Goal: Transaction & Acquisition: Purchase product/service

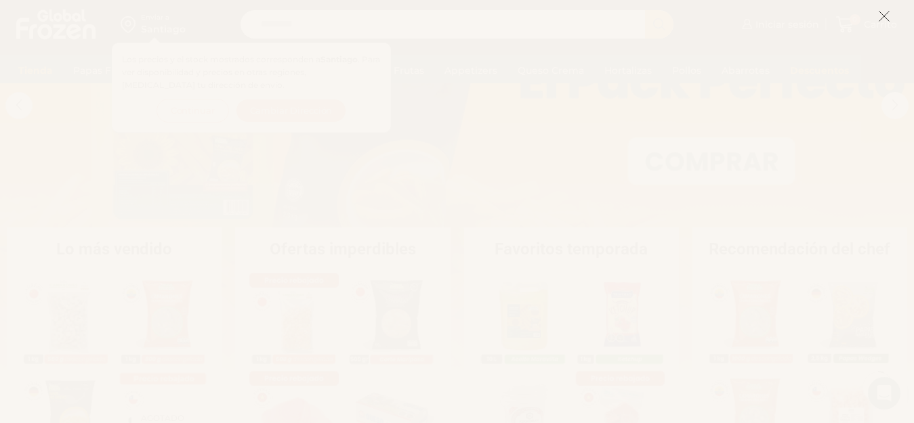
scroll to position [203, 0]
click at [880, 15] on icon at bounding box center [884, 16] width 12 height 12
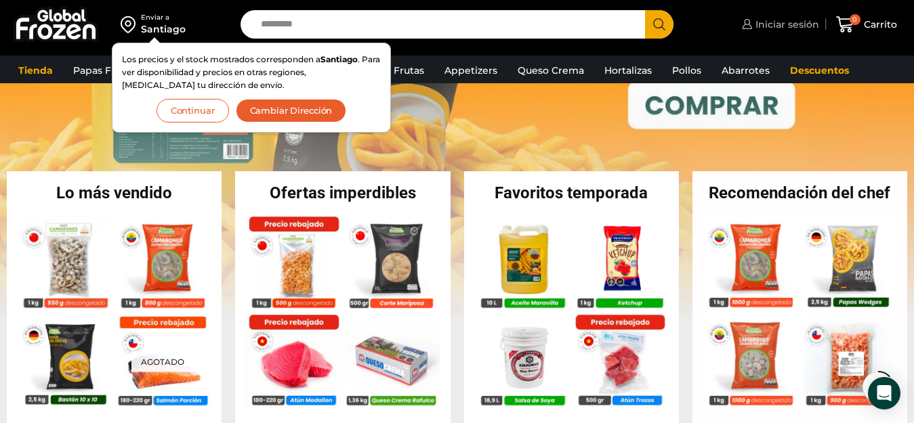
click at [784, 26] on span "Iniciar sesión" at bounding box center [785, 25] width 67 height 14
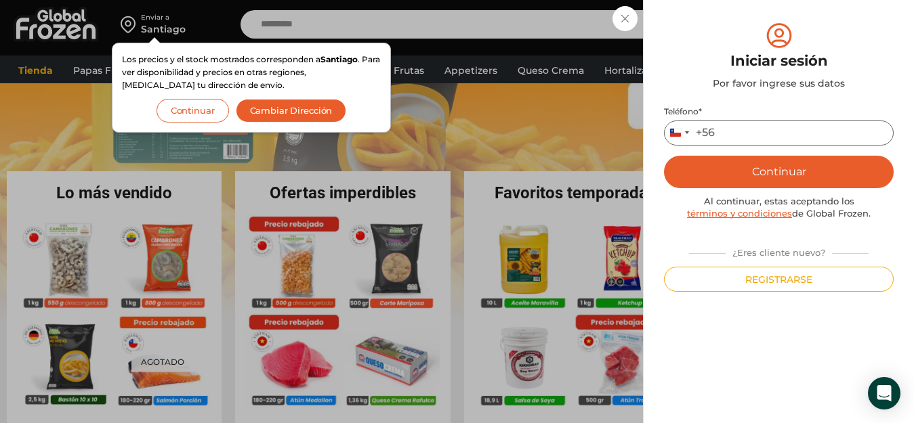
click at [788, 135] on input "Teléfono *" at bounding box center [779, 133] width 230 height 25
click at [776, 179] on button "Continuar" at bounding box center [779, 172] width 230 height 33
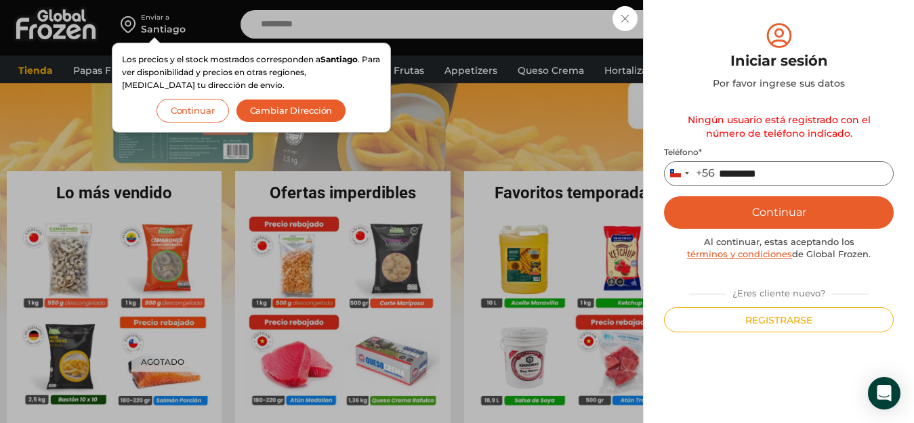
click at [787, 173] on input "*********" at bounding box center [779, 173] width 230 height 25
type input "*"
type input "*********"
click at [775, 206] on button "Continuar" at bounding box center [779, 212] width 230 height 33
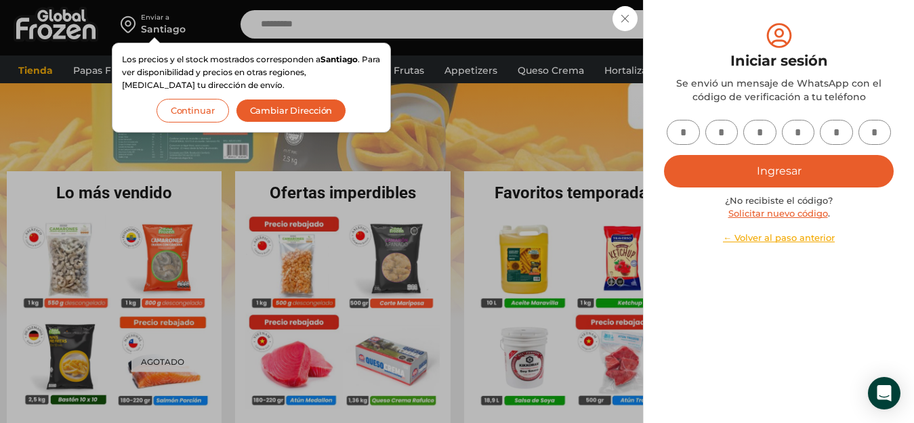
click at [678, 131] on input "text" at bounding box center [682, 132] width 33 height 25
type input "*"
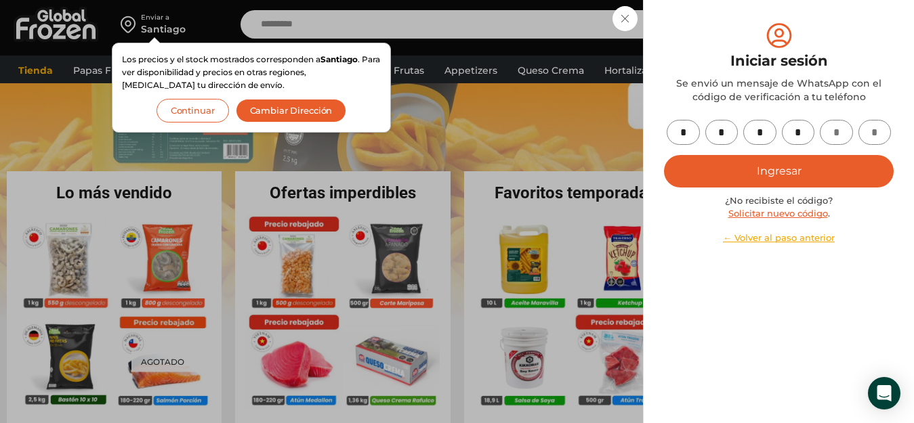
type input "*"
click at [796, 166] on button "Ingresar" at bounding box center [779, 171] width 230 height 33
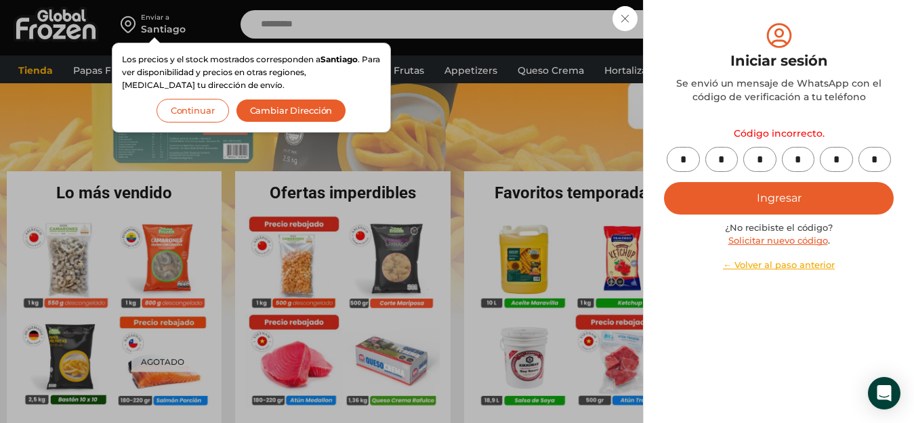
click at [812, 238] on link "Solicitar nuevo código" at bounding box center [778, 240] width 100 height 11
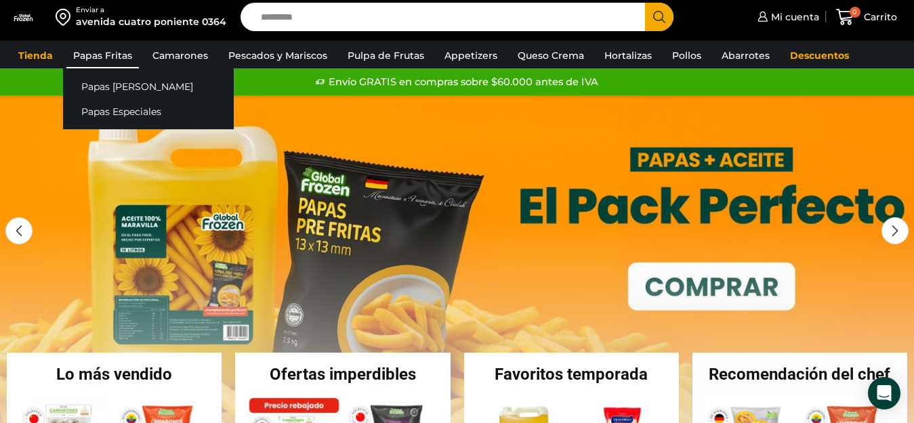
click at [96, 53] on link "Papas Fritas" at bounding box center [102, 56] width 72 height 26
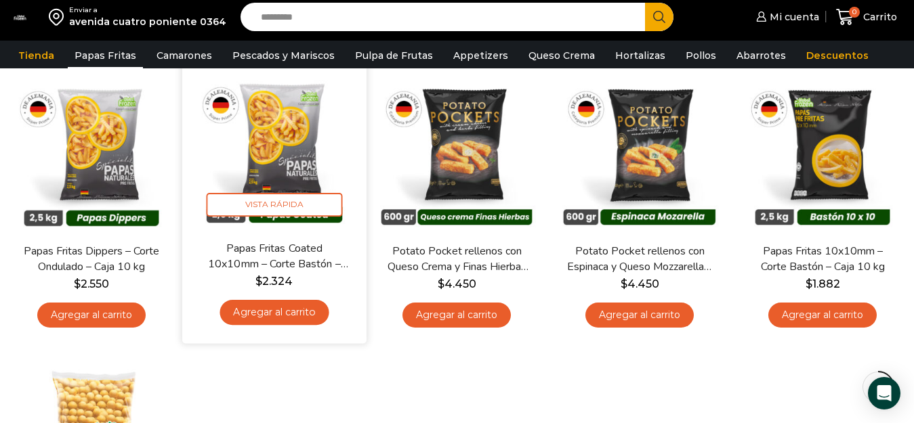
scroll to position [609, 0]
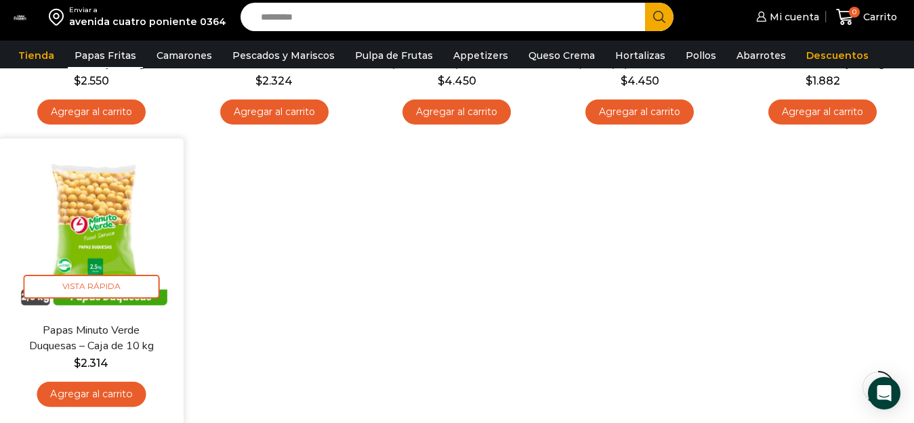
click at [93, 385] on link "Agregar al carrito" at bounding box center [91, 394] width 109 height 25
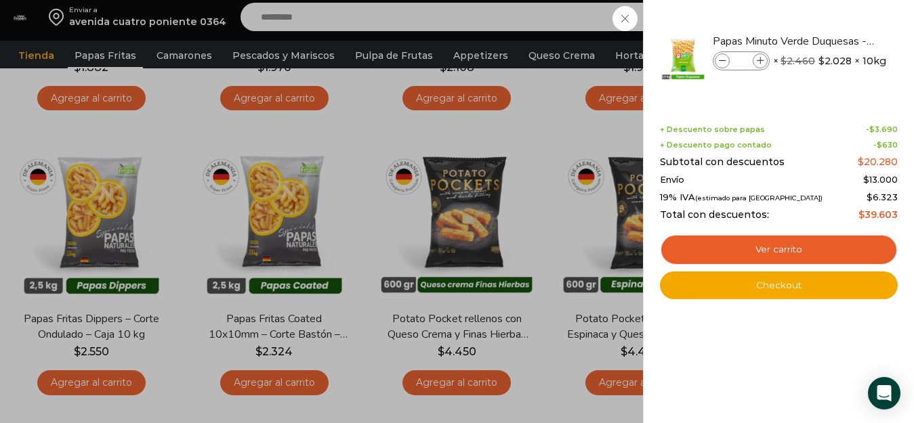
scroll to position [0, 0]
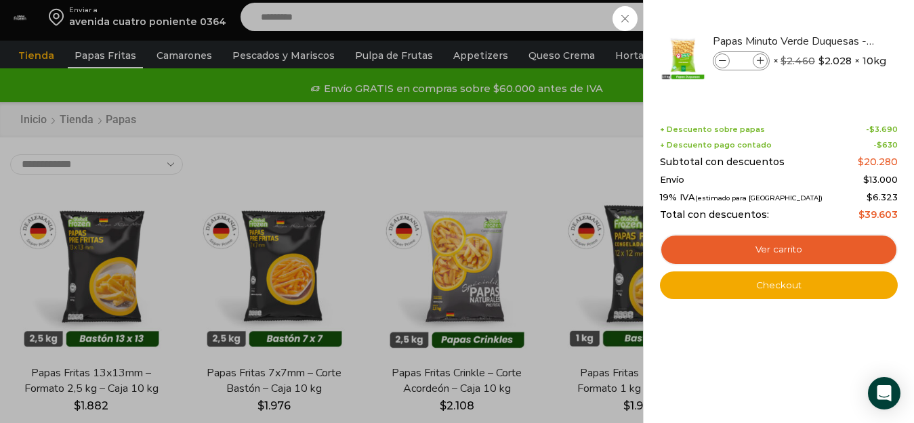
click at [832, 14] on div "1 Carrito 1 1 Shopping Cart *" at bounding box center [866, 17] width 68 height 32
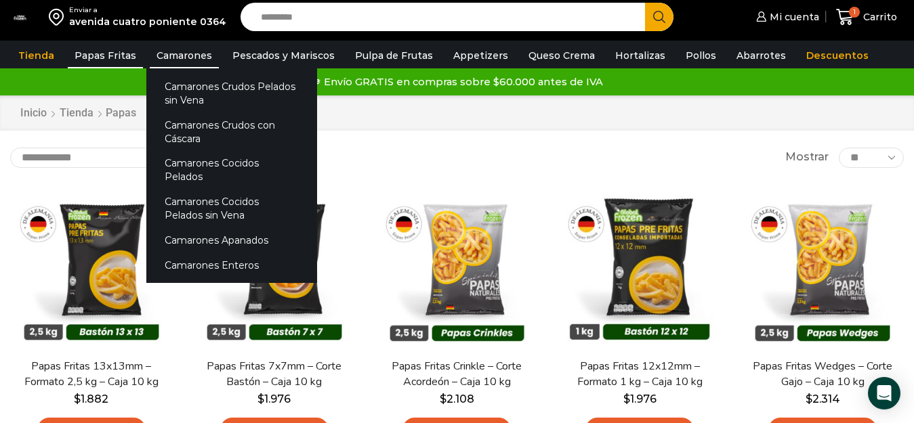
click at [196, 58] on link "Camarones" at bounding box center [184, 56] width 69 height 26
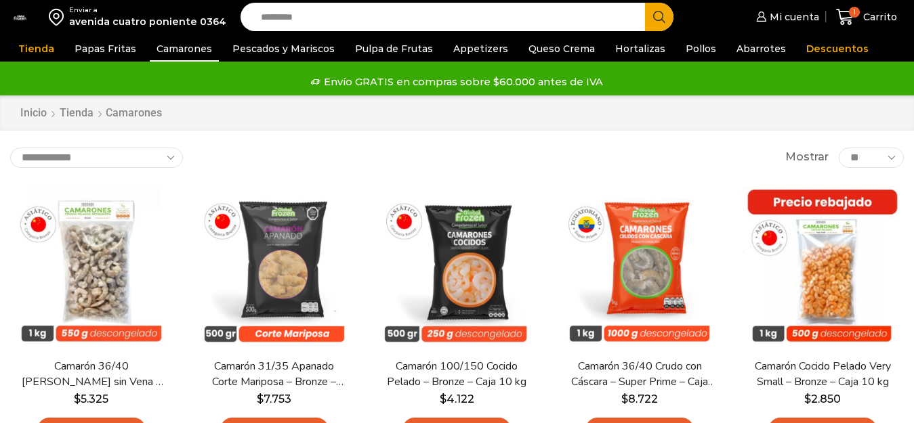
click at [171, 152] on select "**********" at bounding box center [96, 158] width 173 height 20
drag, startPoint x: 152, startPoint y: 158, endPoint x: 173, endPoint y: 163, distance: 21.4
click at [152, 158] on select "**********" at bounding box center [96, 158] width 173 height 20
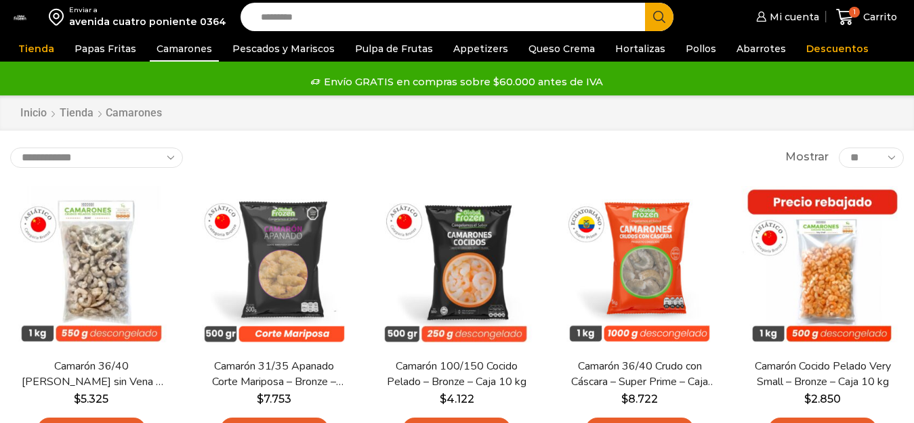
click at [168, 157] on select "**********" at bounding box center [96, 158] width 173 height 20
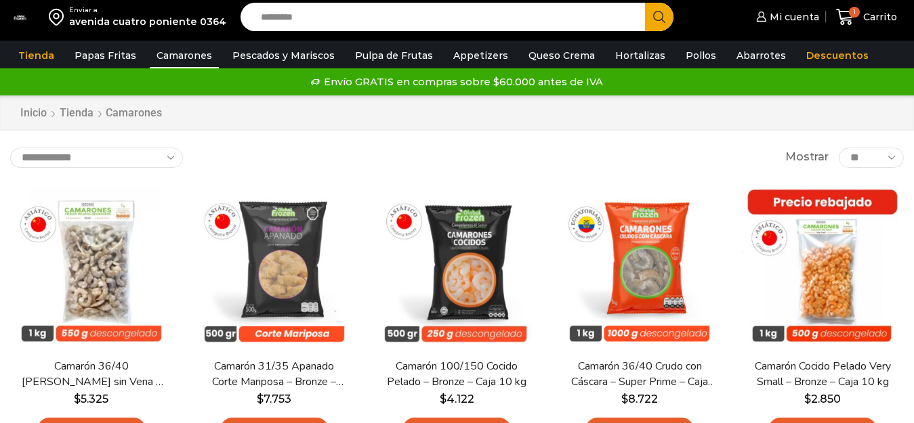
select select "*****"
click at [10, 148] on select "**********" at bounding box center [96, 158] width 173 height 20
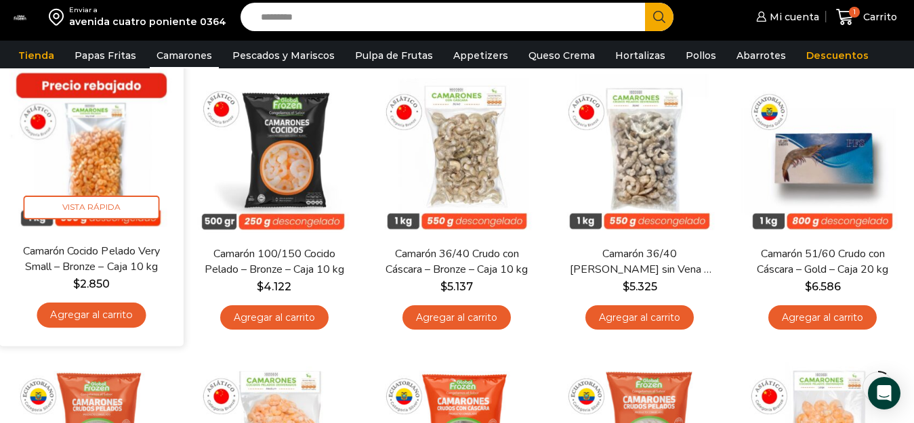
scroll to position [135, 0]
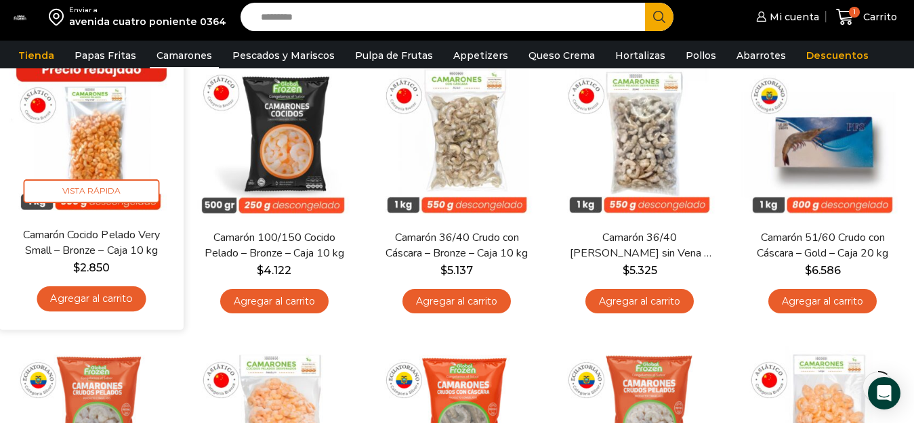
click at [85, 292] on link "Agregar al carrito" at bounding box center [91, 298] width 109 height 25
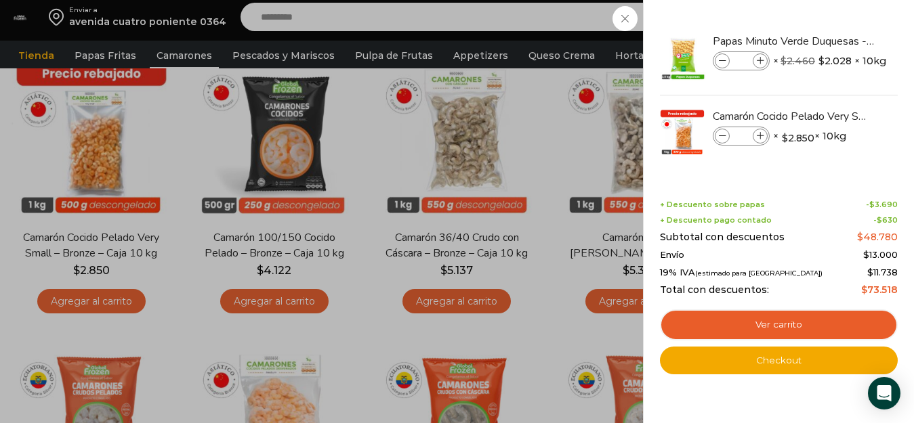
click at [832, 20] on div "2 Carrito 2 2 Shopping Cart *" at bounding box center [866, 17] width 68 height 32
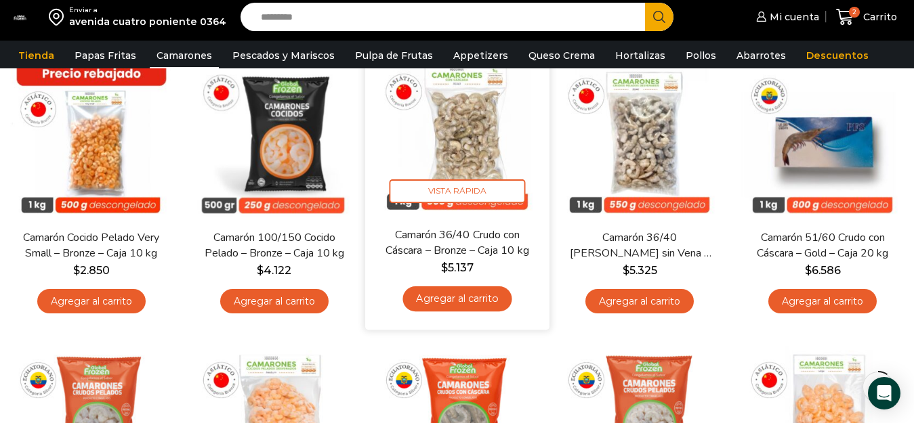
click at [462, 304] on link "Agregar al carrito" at bounding box center [456, 298] width 109 height 25
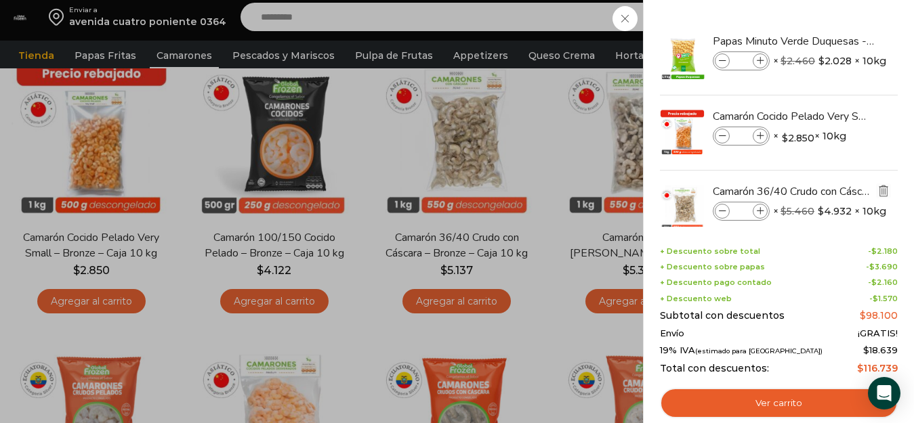
click at [882, 190] on img "Eliminar Camarón 36/40 Crudo con Cáscara - Bronze - Caja 10 kg del carrito" at bounding box center [883, 191] width 12 height 12
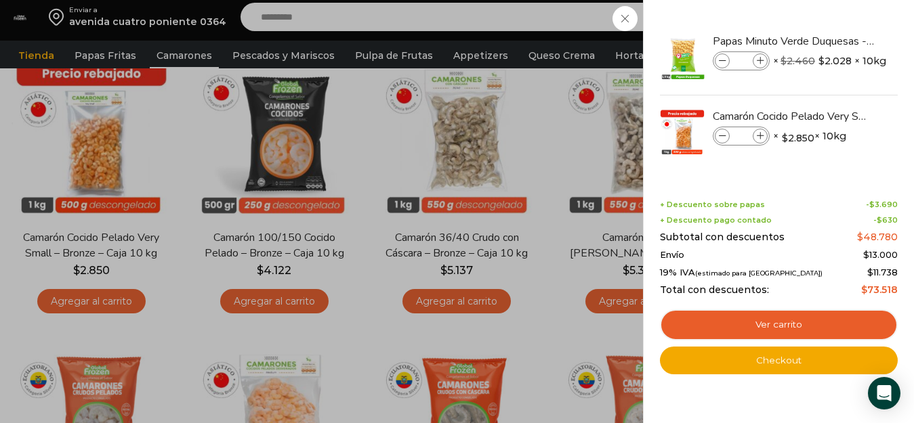
click at [832, 33] on div "2 Carrito 2 2 Shopping Cart *" at bounding box center [866, 17] width 68 height 32
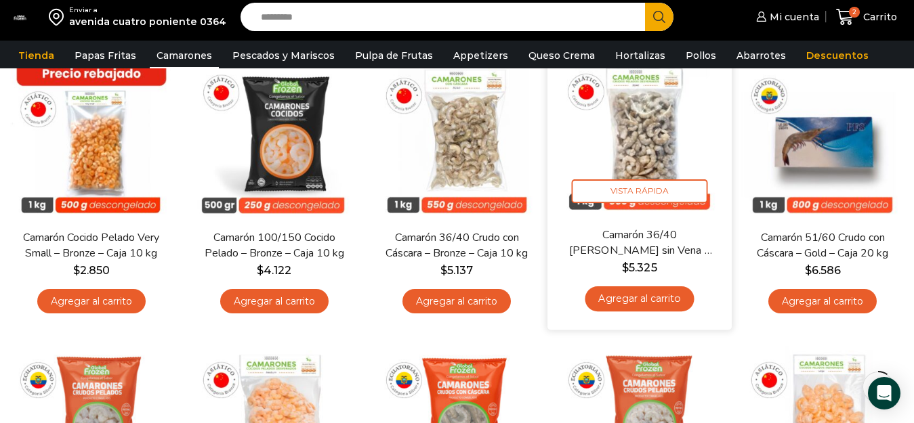
click at [639, 291] on link "Agregar al carrito" at bounding box center [639, 298] width 109 height 25
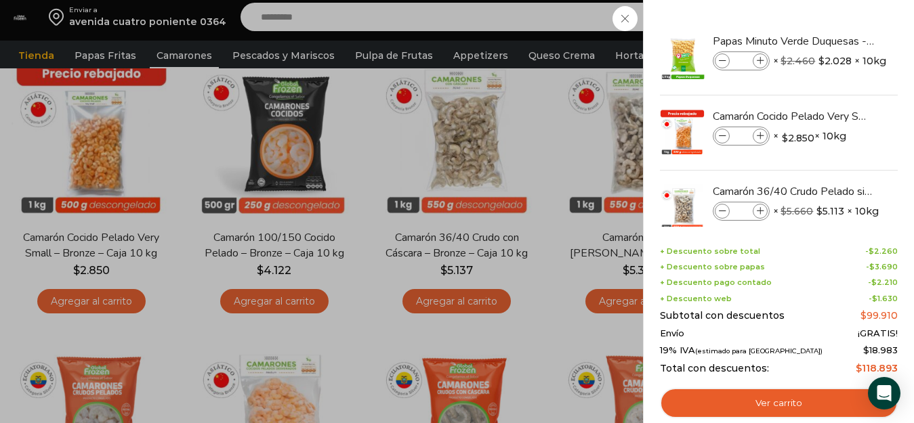
click at [832, 14] on div "3 Carrito 3 3 Shopping Cart" at bounding box center [866, 17] width 68 height 32
click at [624, 14] on span at bounding box center [624, 18] width 25 height 25
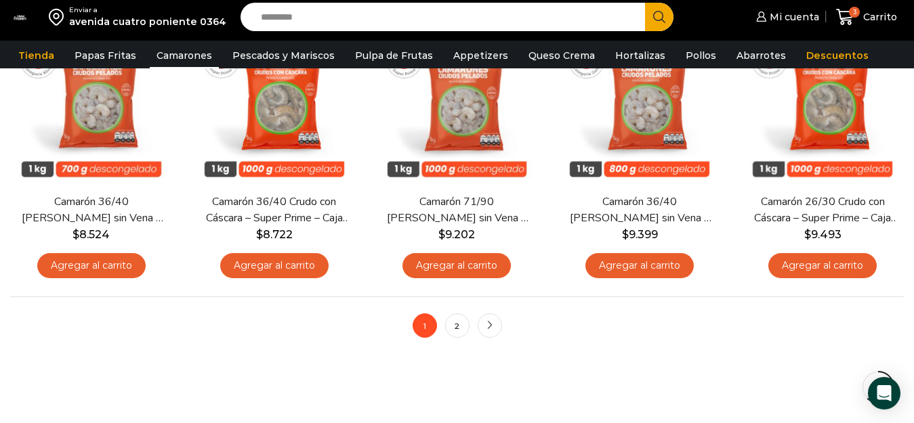
scroll to position [1083, 0]
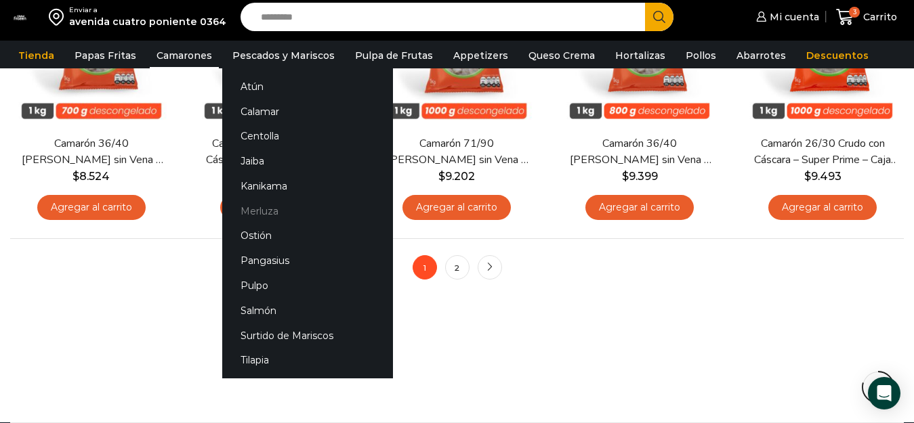
click at [257, 215] on link "Merluza" at bounding box center [307, 210] width 171 height 25
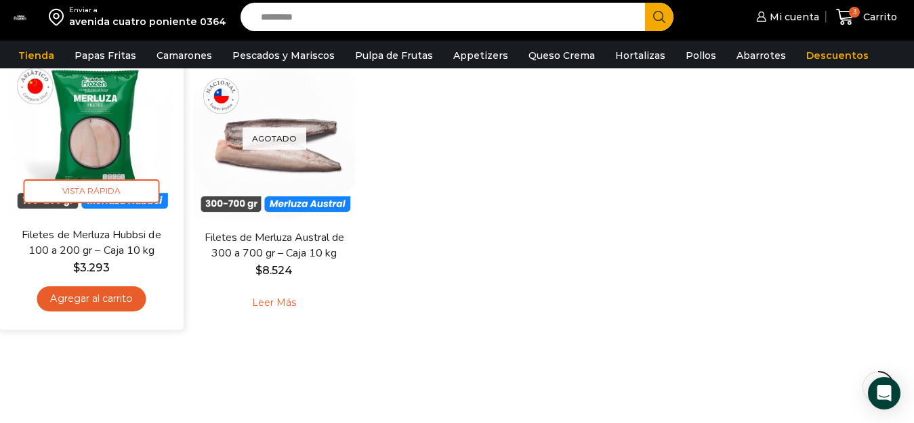
click at [112, 293] on link "Agregar al carrito" at bounding box center [91, 298] width 109 height 25
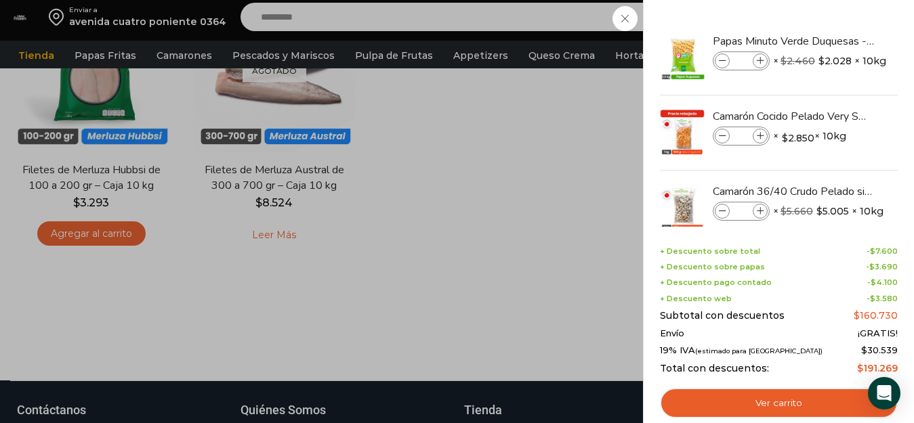
click at [832, 23] on div "5 Carrito 5 5 Shopping Cart *" at bounding box center [866, 17] width 68 height 32
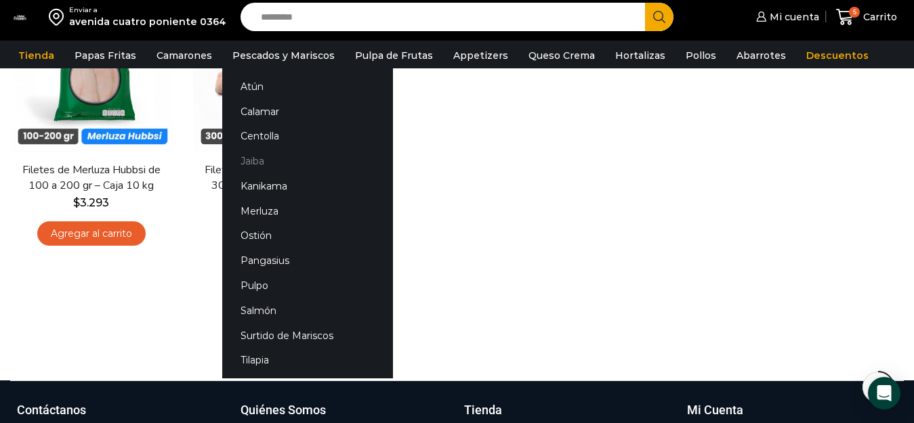
click at [245, 157] on link "Jaiba" at bounding box center [307, 161] width 171 height 25
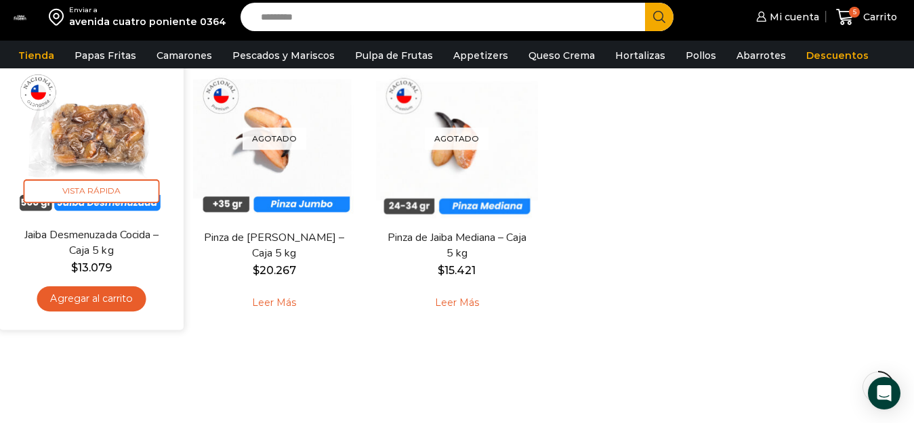
click at [116, 297] on link "Agregar al carrito" at bounding box center [91, 298] width 109 height 25
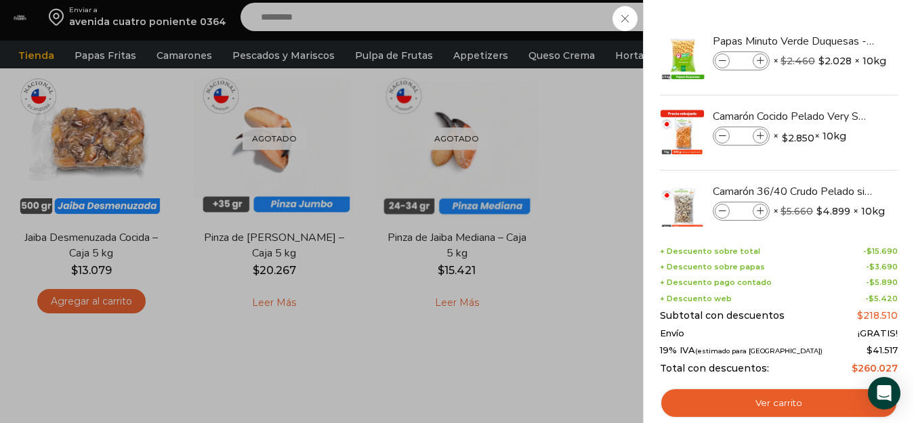
click at [832, 14] on div "6 [GEOGRAPHIC_DATA] 6 6 Shopping Cart *" at bounding box center [866, 17] width 68 height 32
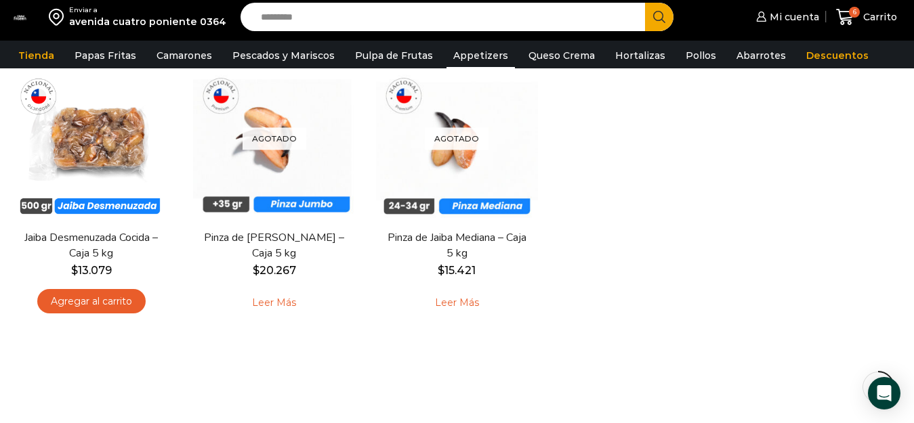
click at [465, 48] on link "Appetizers" at bounding box center [480, 56] width 68 height 26
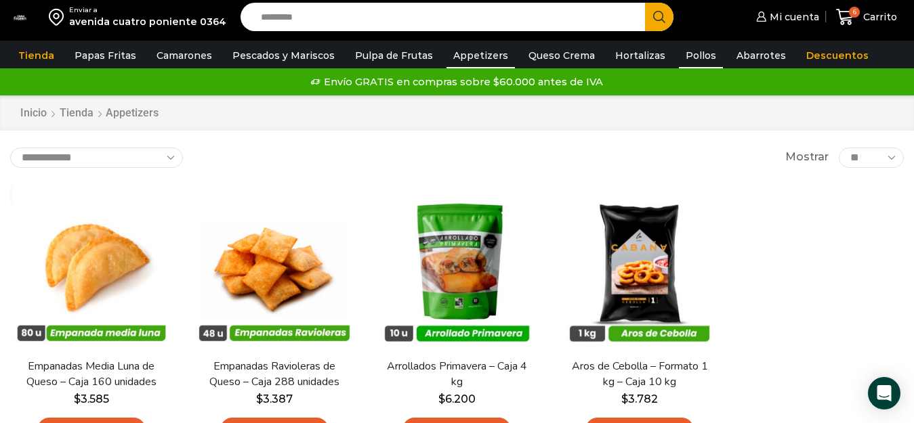
click at [684, 52] on link "Pollos" at bounding box center [701, 56] width 44 height 26
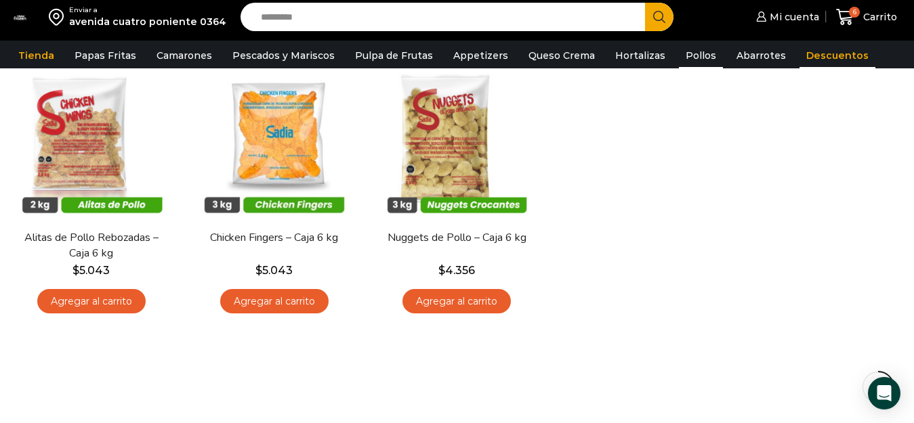
click at [819, 58] on link "Descuentos" at bounding box center [837, 56] width 76 height 26
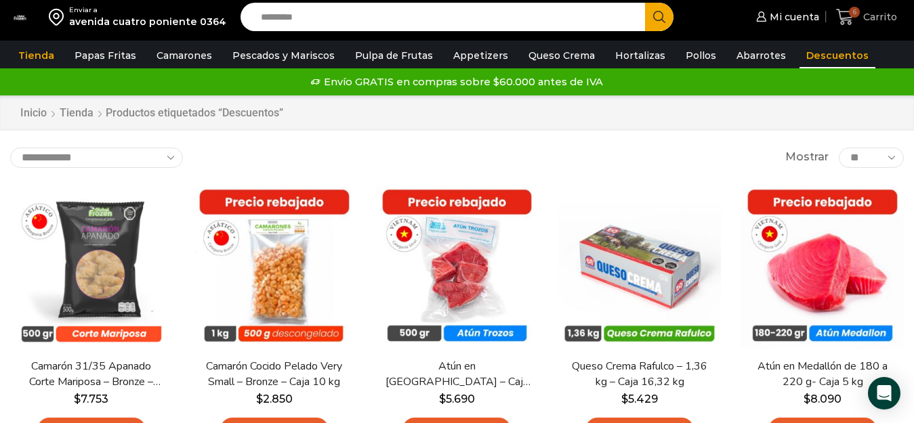
click at [880, 14] on span "Carrito" at bounding box center [877, 17] width 37 height 14
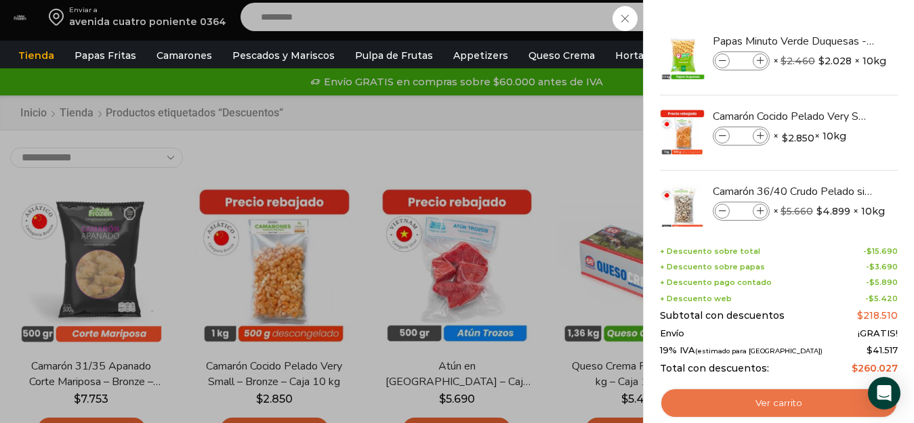
click at [796, 404] on link "Ver carrito" at bounding box center [779, 403] width 238 height 31
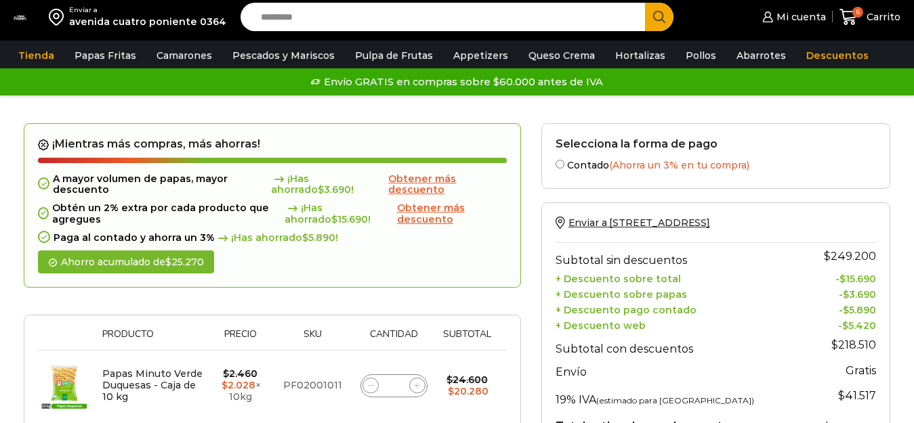
click at [425, 181] on span "Obtener más descuento" at bounding box center [422, 185] width 68 height 24
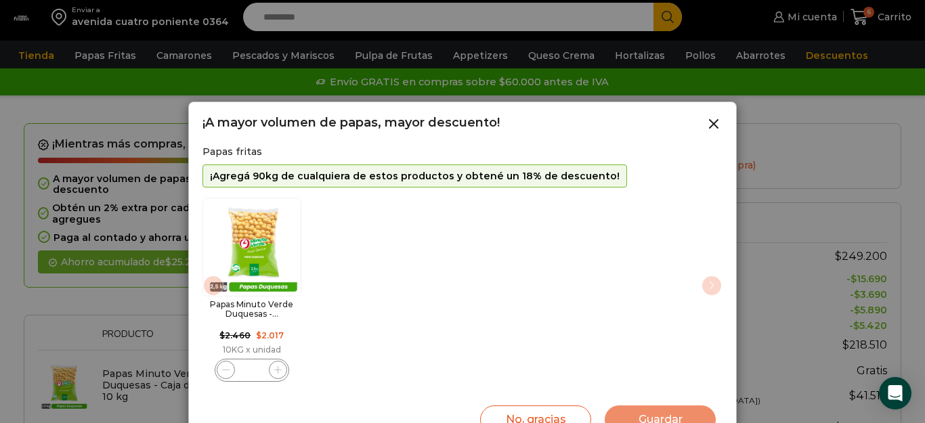
click at [559, 286] on div "Papas Minuto Verde Duquesas -... $ 2.460 Original price was: $2.460. $ 2.017 Cu…" at bounding box center [462, 289] width 520 height 191
click at [275, 368] on icon "1 / 1" at bounding box center [277, 369] width 7 height 7
click at [222, 366] on span "1 / 1" at bounding box center [226, 370] width 18 height 18
type input "*"
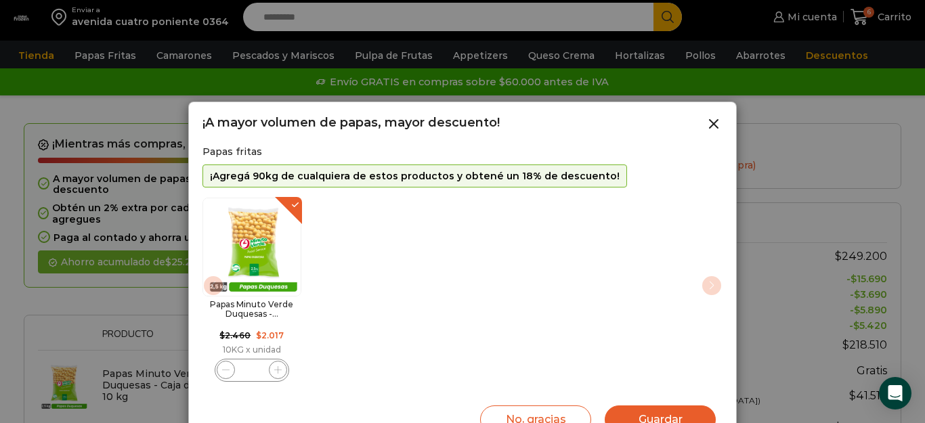
click at [674, 410] on button "Guardar" at bounding box center [660, 420] width 111 height 28
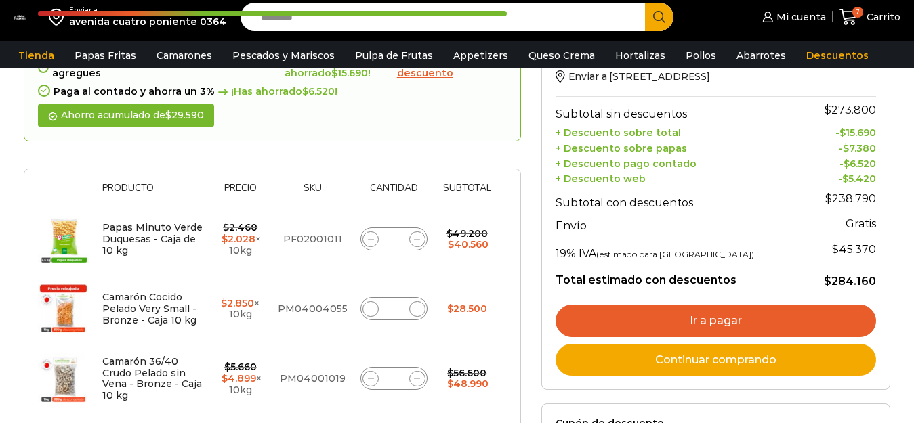
click at [372, 242] on icon at bounding box center [371, 239] width 6 height 6
type input "*"
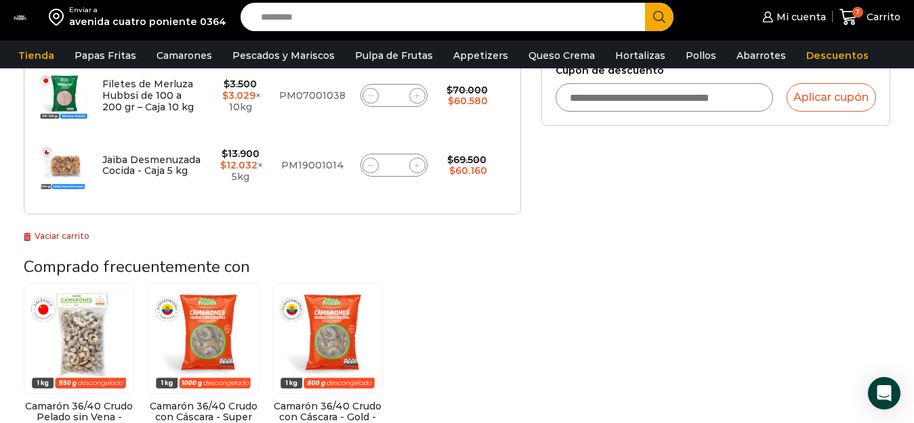
scroll to position [585, 0]
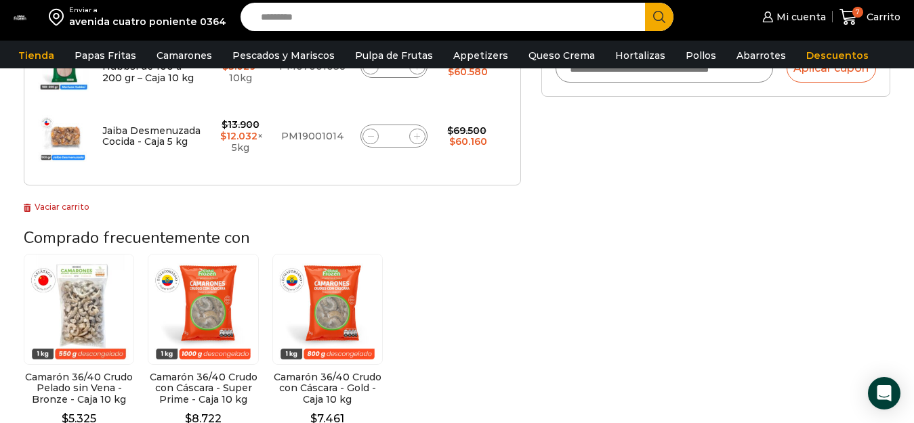
click at [368, 136] on icon at bounding box center [371, 136] width 6 height 6
type input "*"
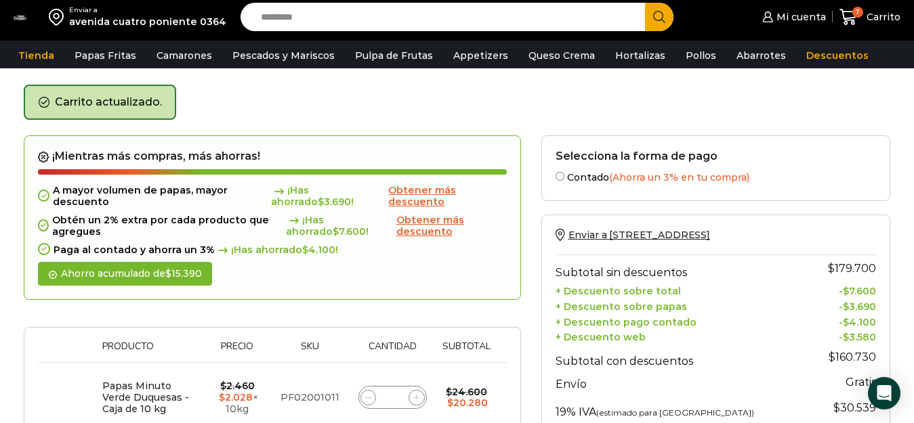
scroll to position [68, 0]
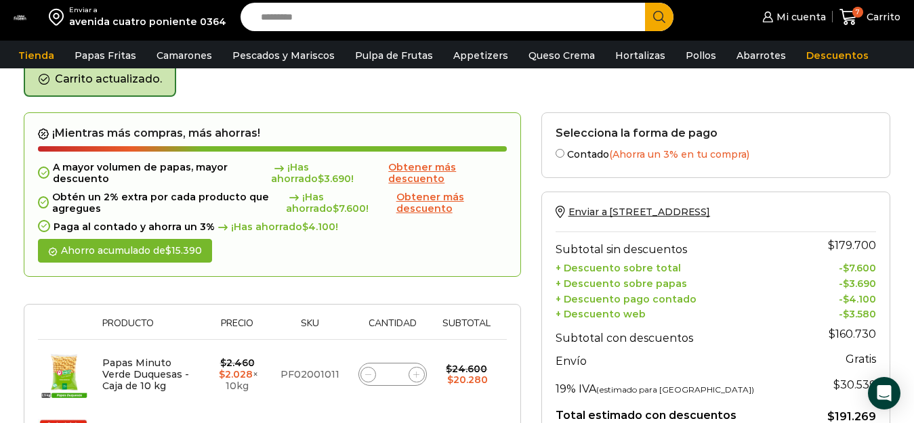
click at [442, 203] on span "Obtener más descuento" at bounding box center [430, 203] width 68 height 24
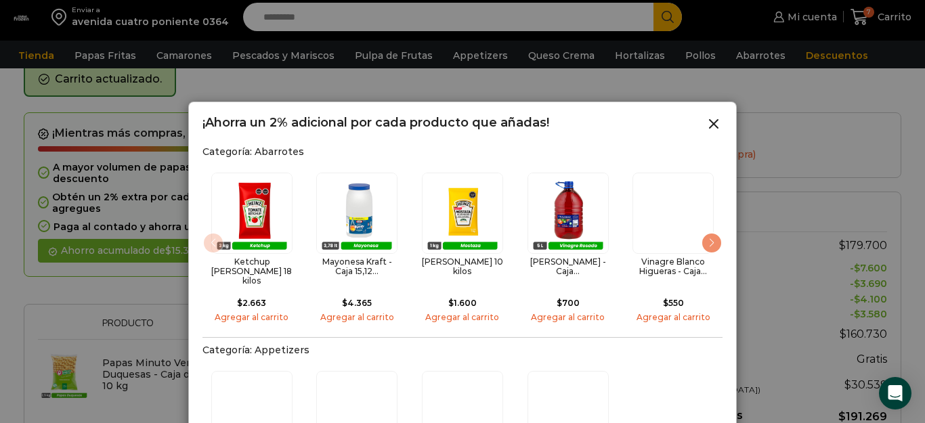
click at [712, 236] on div "Next slide" at bounding box center [712, 243] width 22 height 22
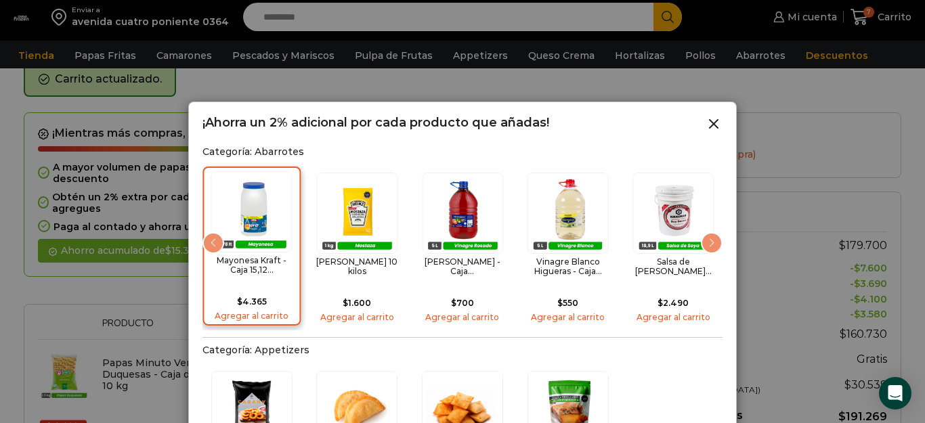
click at [279, 205] on img "2 / 15" at bounding box center [251, 211] width 81 height 81
click at [278, 177] on div "Mayonesa Kraft - Caja 15,12... $ 4.365 Agregar al carrito" at bounding box center [251, 246] width 99 height 159
click at [278, 177] on img "2 / 15" at bounding box center [251, 211] width 81 height 81
click at [715, 120] on icon at bounding box center [714, 124] width 16 height 16
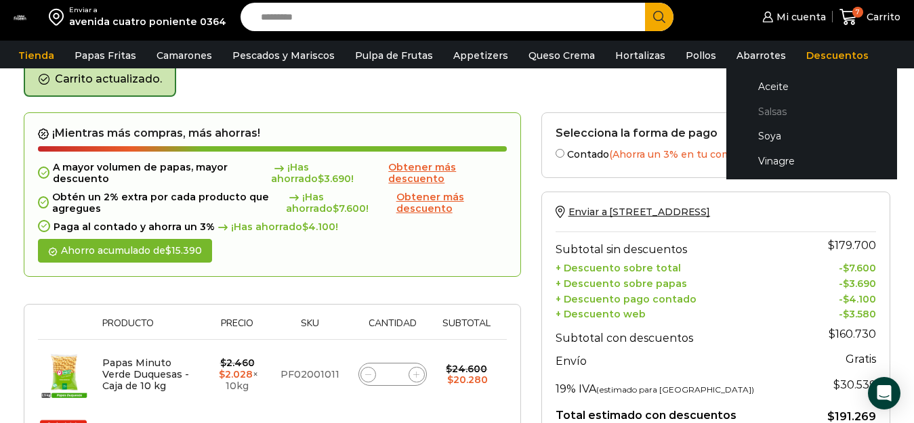
click at [760, 111] on link "Salsas" at bounding box center [811, 111] width 144 height 25
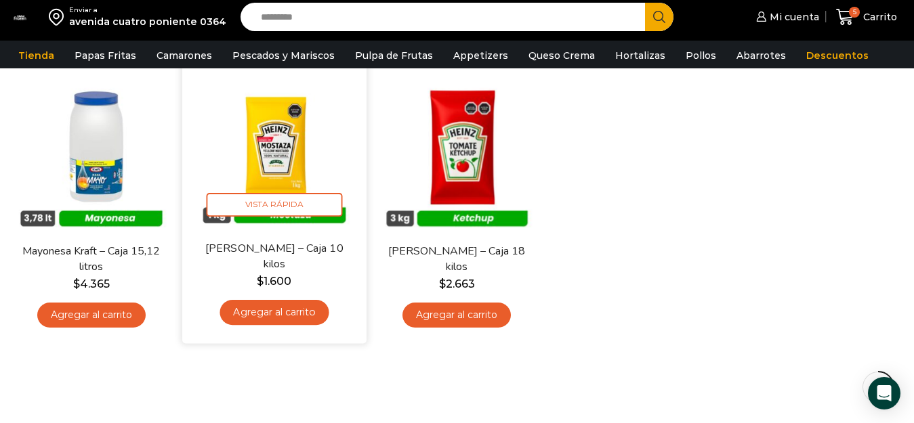
click at [268, 247] on link "[PERSON_NAME] – Caja 10 kilos" at bounding box center [273, 257] width 147 height 32
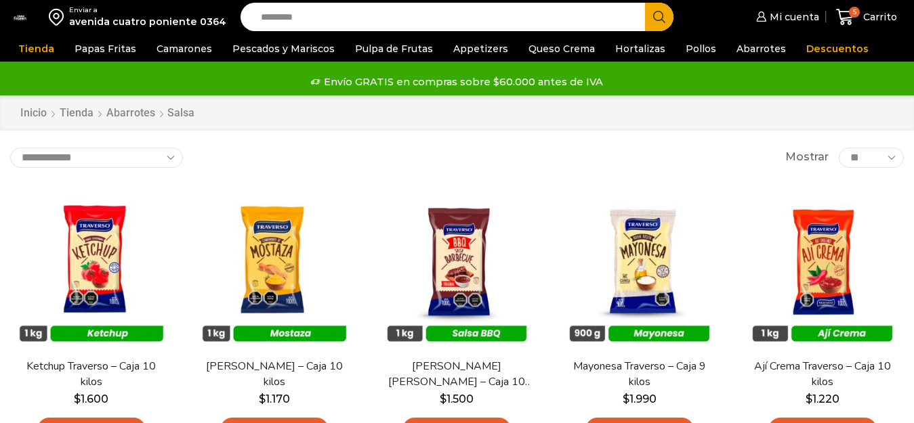
scroll to position [400, 0]
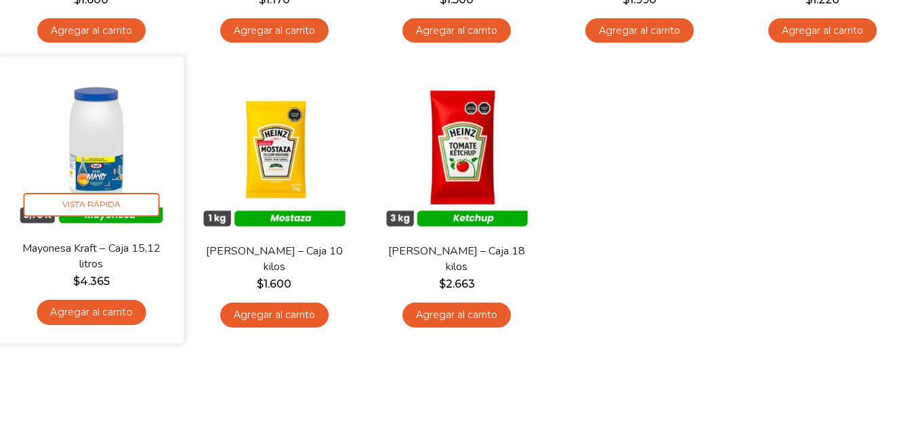
scroll to position [400, 0]
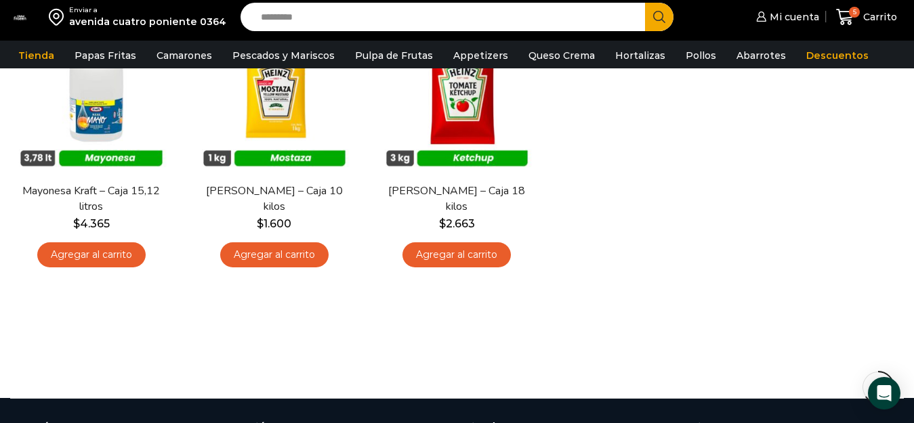
scroll to position [467, 0]
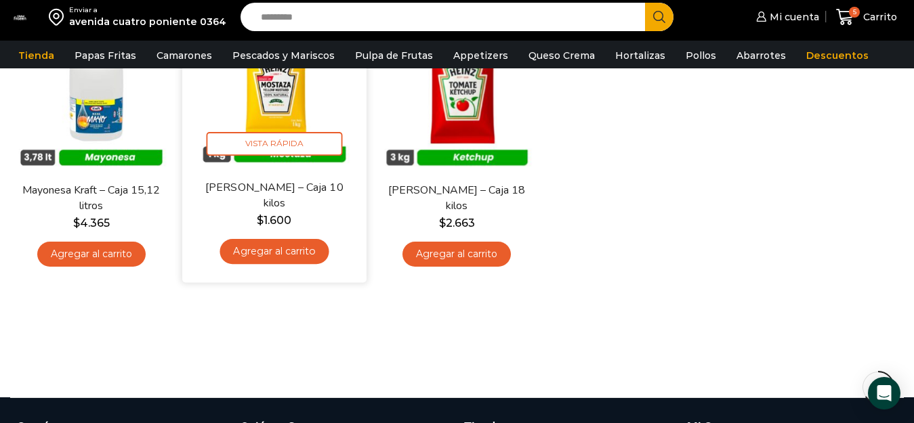
click at [303, 173] on div "En stock Vista Rápida Mostaza Heinz – Caja 10 kilos $ 1.600 Agregar al carrito" at bounding box center [273, 139] width 163 height 266
click at [281, 152] on span "Vista Rápida" at bounding box center [274, 144] width 136 height 24
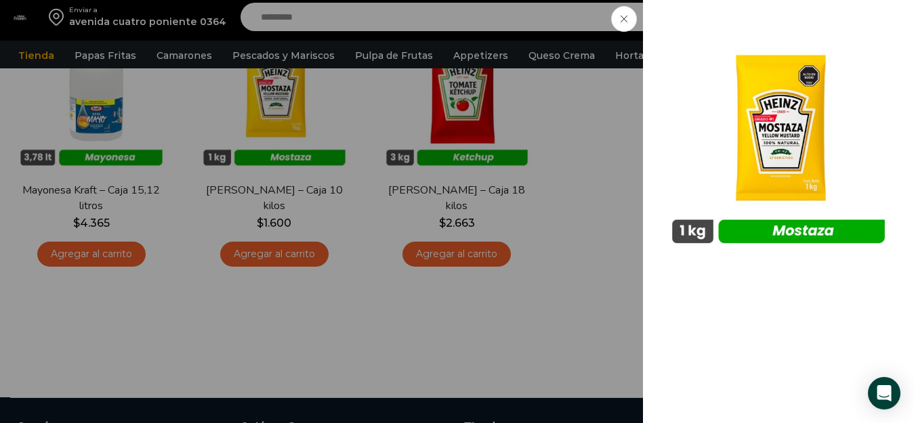
click at [626, 29] on span at bounding box center [624, 19] width 26 height 26
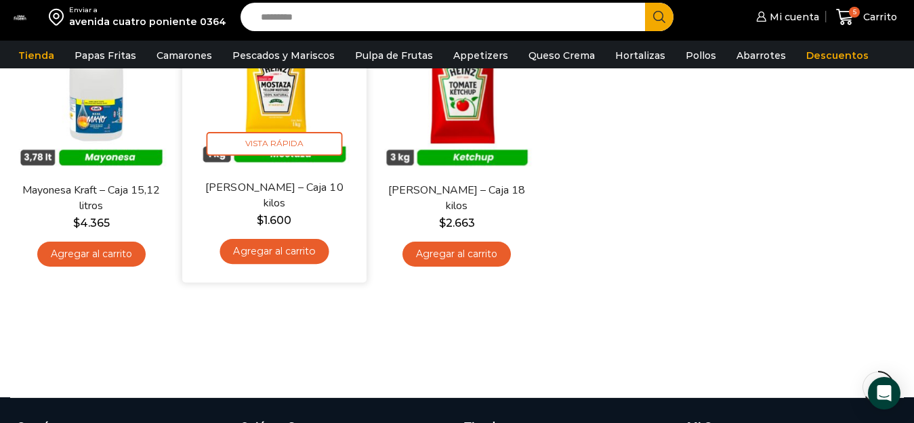
click at [293, 252] on link "Agregar al carrito" at bounding box center [273, 251] width 109 height 25
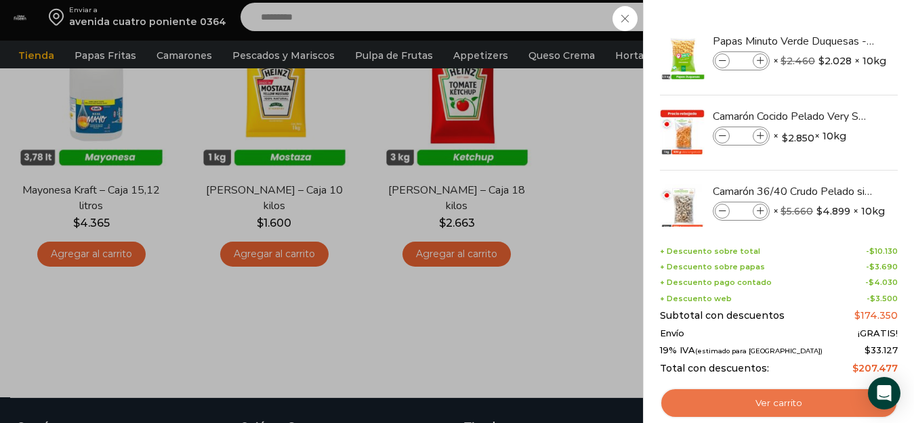
click at [767, 393] on link "Ver carrito" at bounding box center [779, 403] width 238 height 31
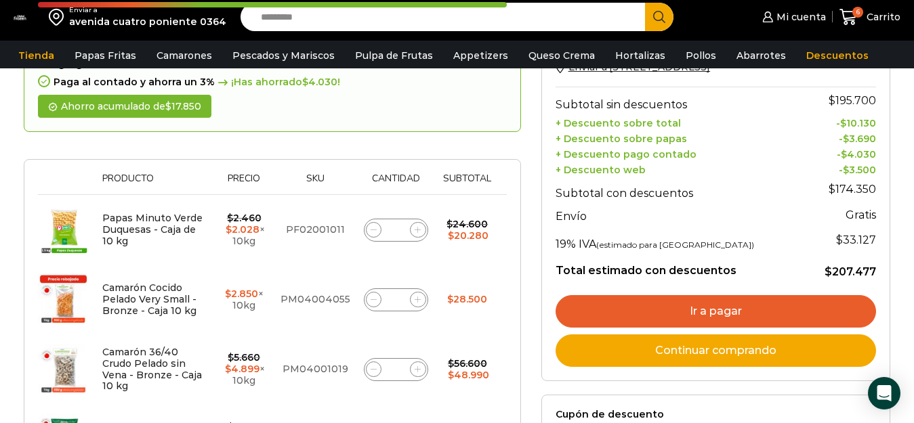
scroll to position [203, 0]
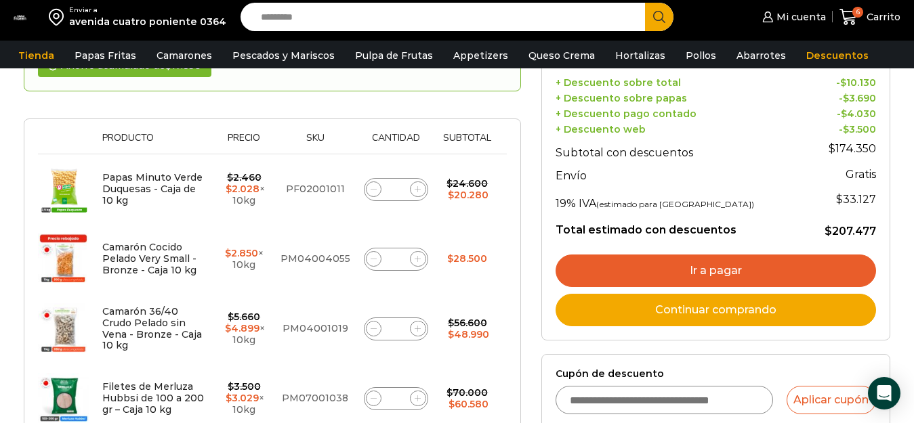
click at [677, 264] on link "Ir a pagar" at bounding box center [715, 271] width 320 height 33
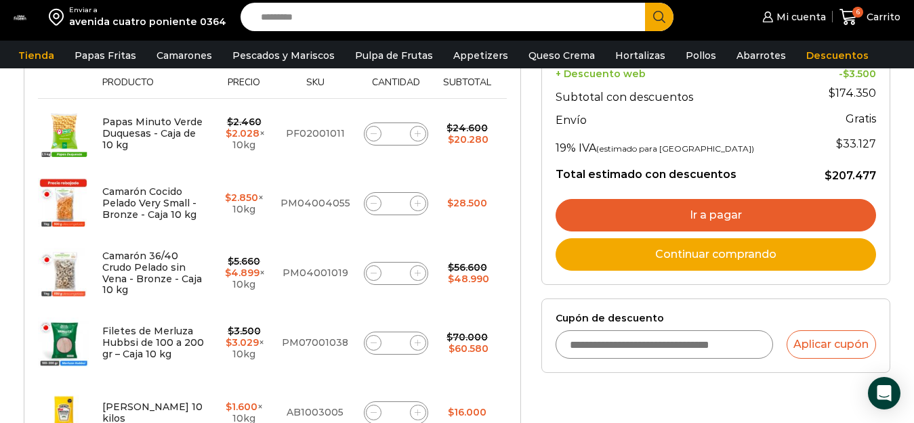
scroll to position [271, 0]
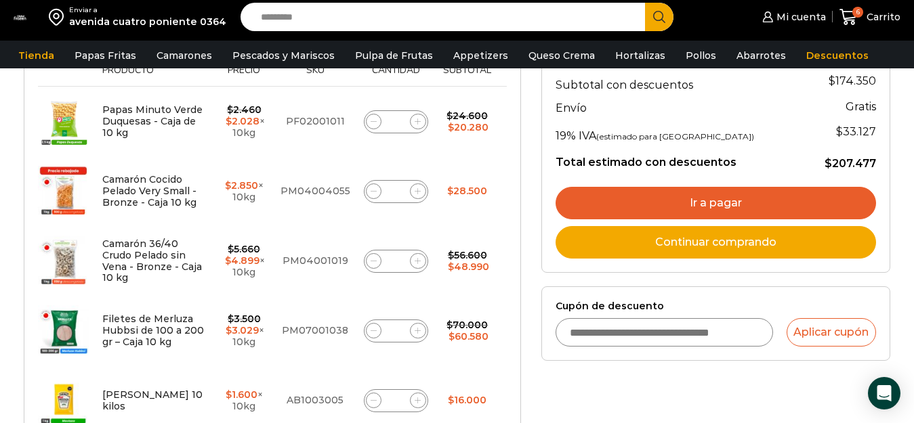
click at [769, 206] on link "Ir a pagar" at bounding box center [715, 203] width 320 height 33
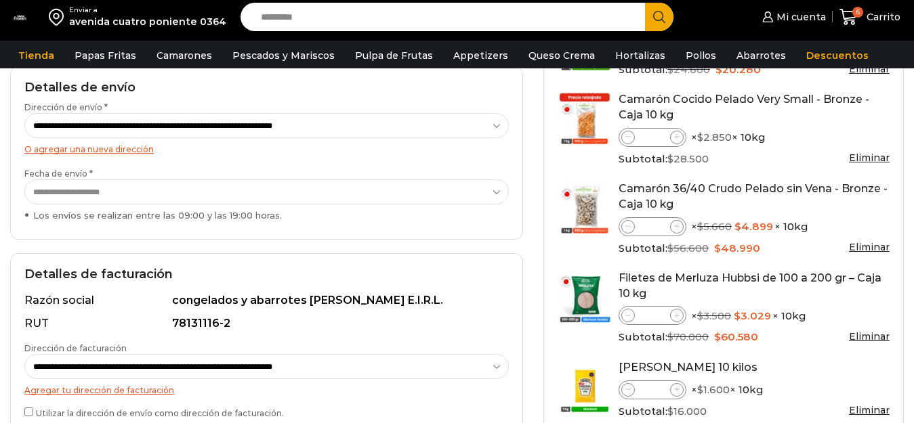
click at [488, 188] on select "**********" at bounding box center [266, 191] width 484 height 25
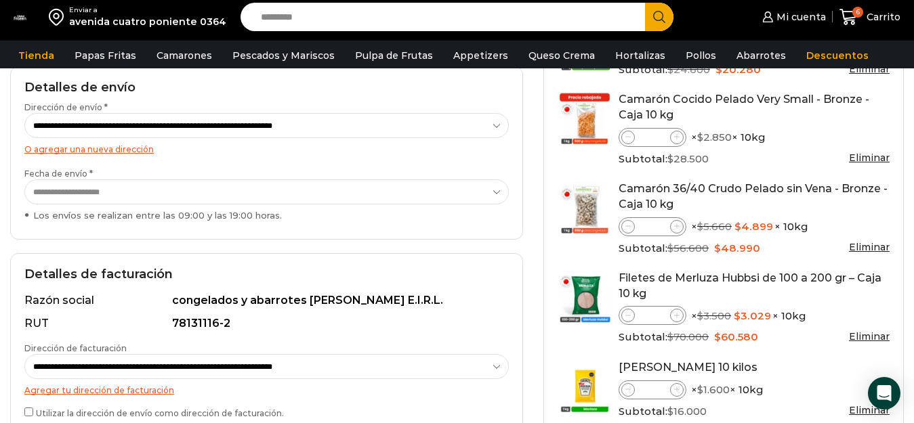
click at [488, 188] on select "**********" at bounding box center [266, 191] width 484 height 25
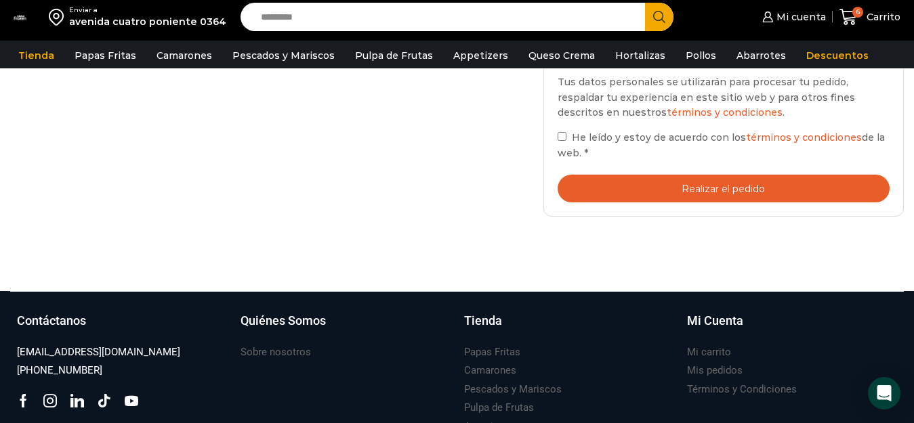
scroll to position [880, 0]
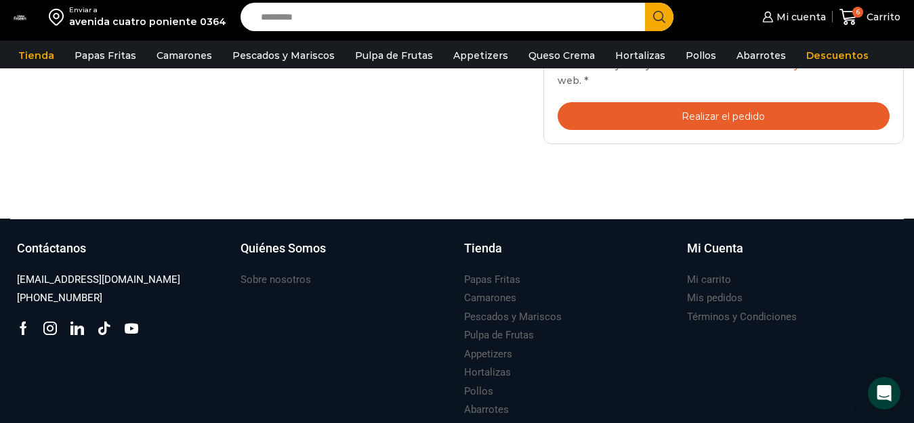
click at [670, 119] on button "Realizar el pedido" at bounding box center [723, 116] width 332 height 28
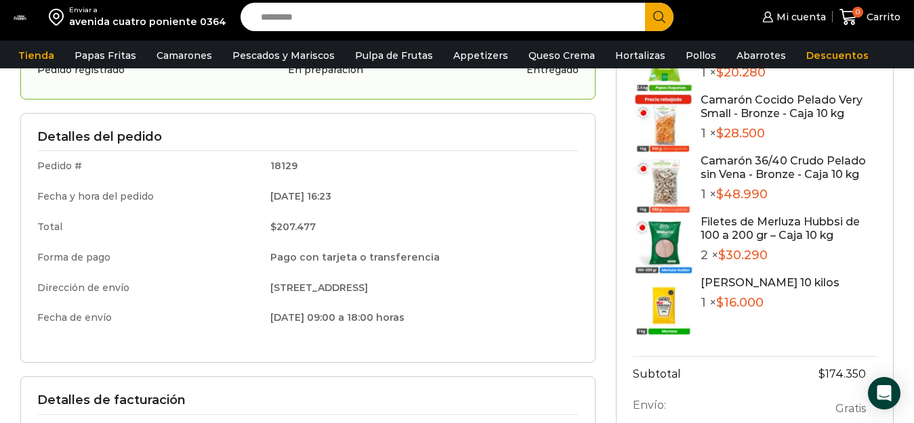
scroll to position [68, 0]
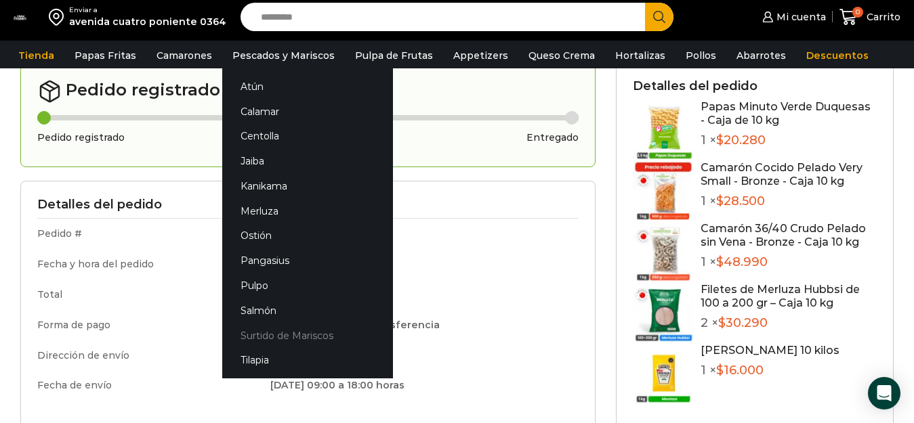
click at [282, 333] on link "Surtido de Mariscos" at bounding box center [307, 335] width 171 height 25
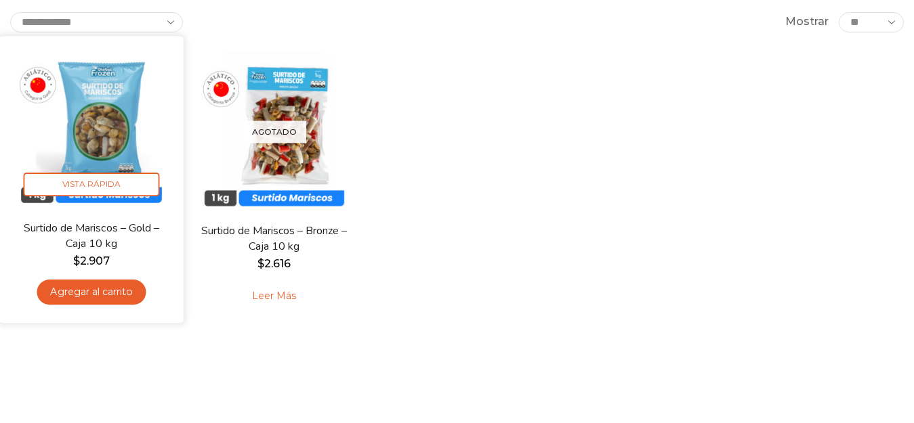
scroll to position [135, 0]
click at [99, 292] on link "Agregar al carrito" at bounding box center [91, 292] width 109 height 25
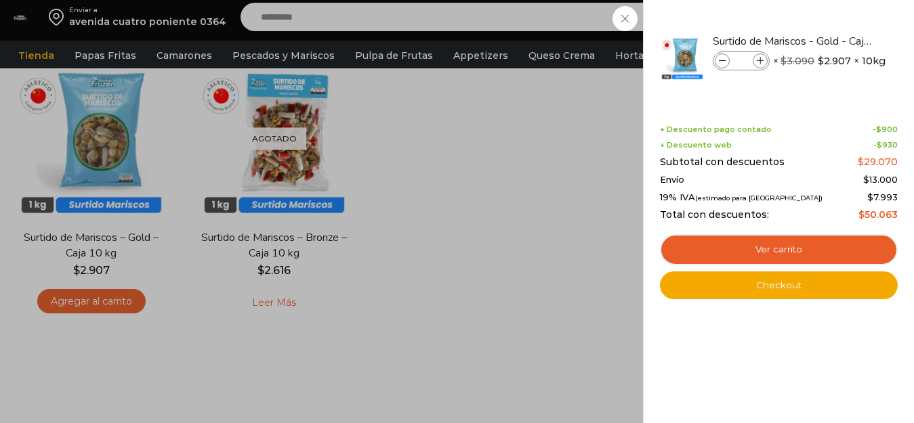
scroll to position [0, 0]
click at [832, 23] on div "1 [GEOGRAPHIC_DATA] 1 1 Shopping Cart *" at bounding box center [866, 17] width 68 height 32
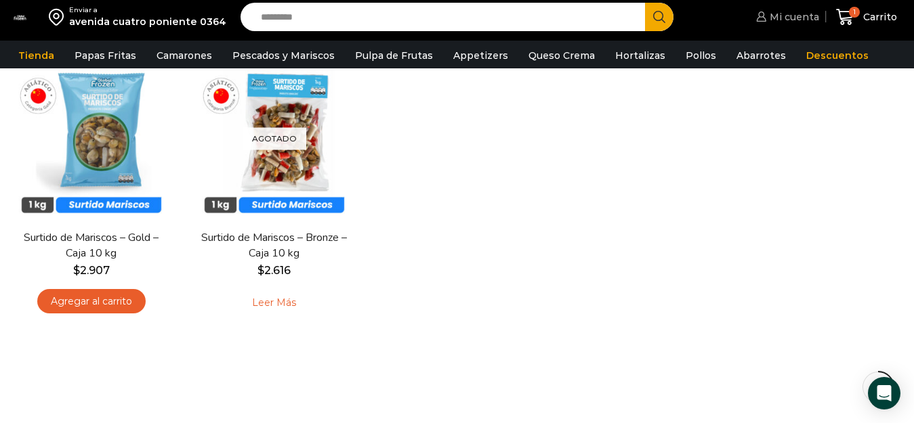
click at [788, 11] on span "Mi cuenta" at bounding box center [792, 17] width 53 height 14
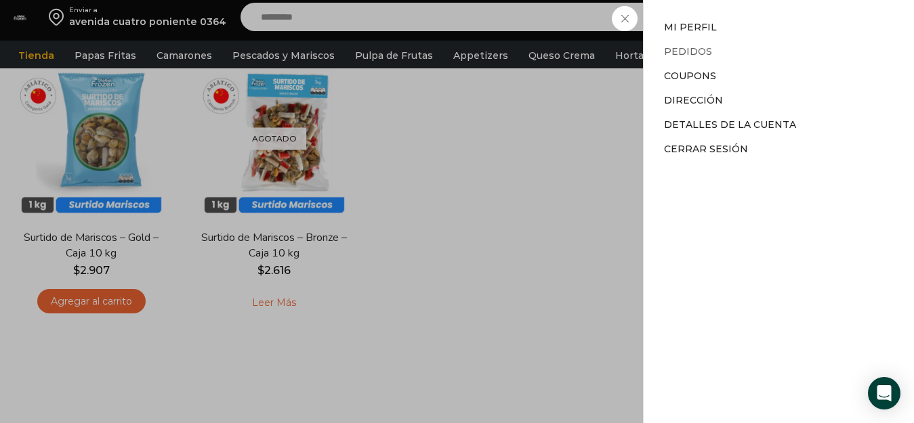
click at [687, 51] on link "Pedidos" at bounding box center [688, 51] width 48 height 12
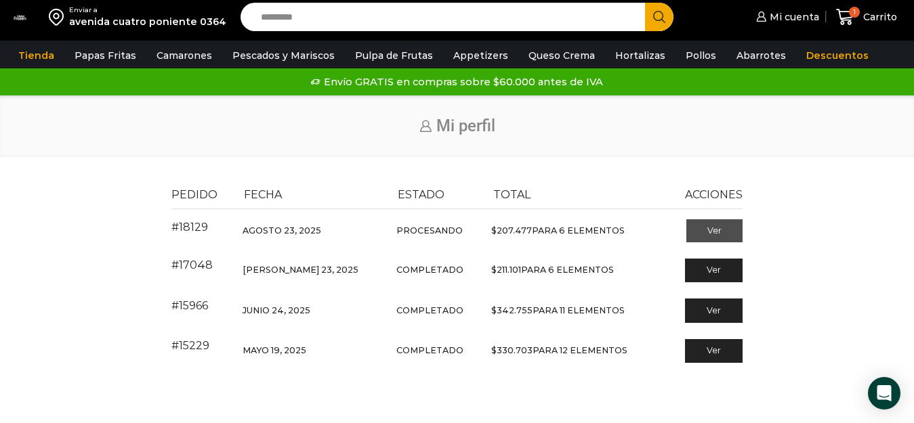
click at [718, 228] on link "Ver" at bounding box center [714, 230] width 56 height 23
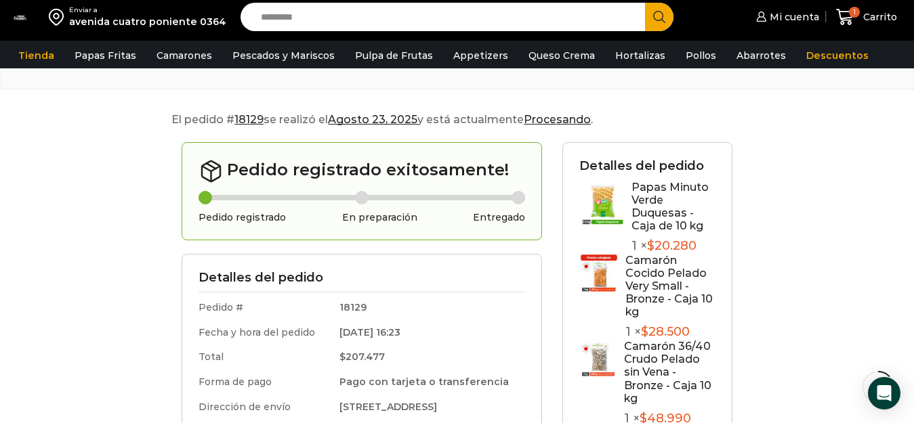
scroll to position [68, 0]
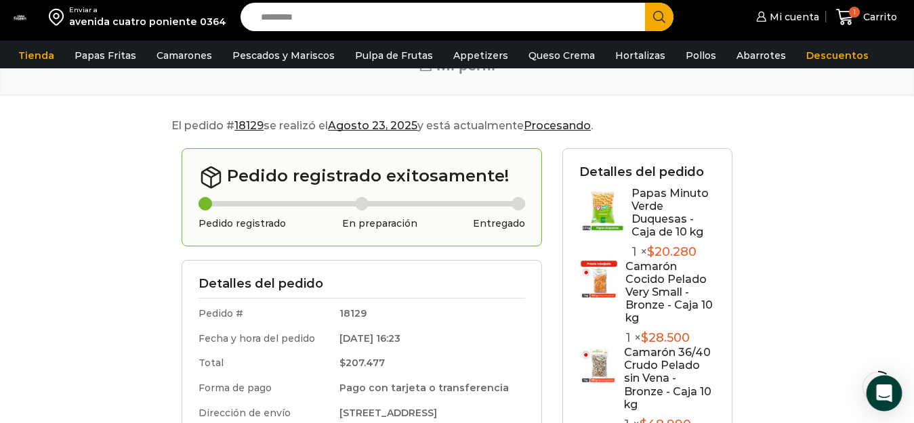
click at [884, 391] on icon "Open Intercom Messenger" at bounding box center [884, 394] width 16 height 18
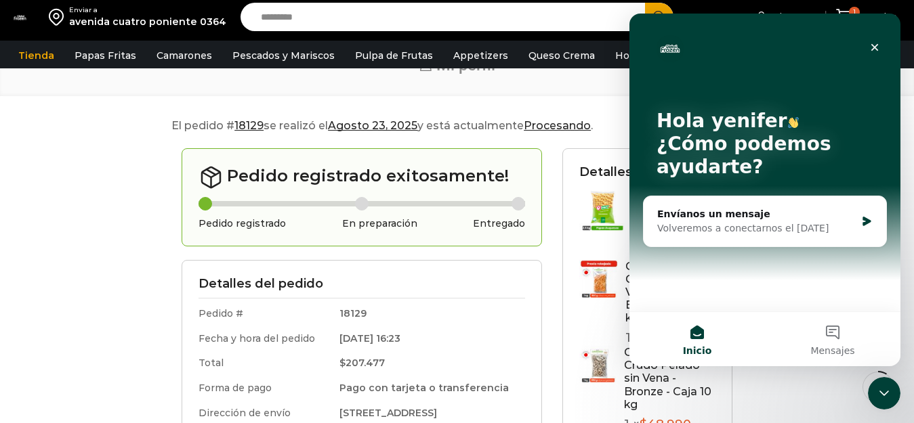
scroll to position [0, 0]
click at [868, 223] on icon "Intercom Messenger" at bounding box center [867, 221] width 12 height 11
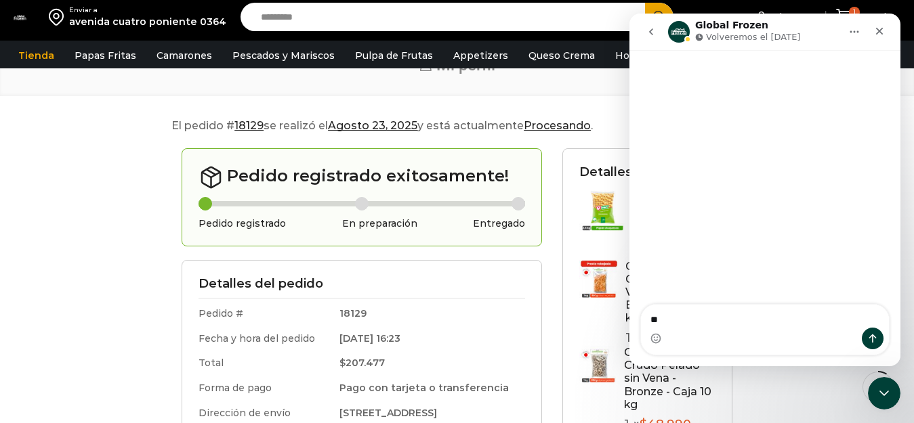
type textarea "*"
click at [874, 32] on icon "Cerrar" at bounding box center [879, 31] width 11 height 11
